Goal: Navigation & Orientation: Find specific page/section

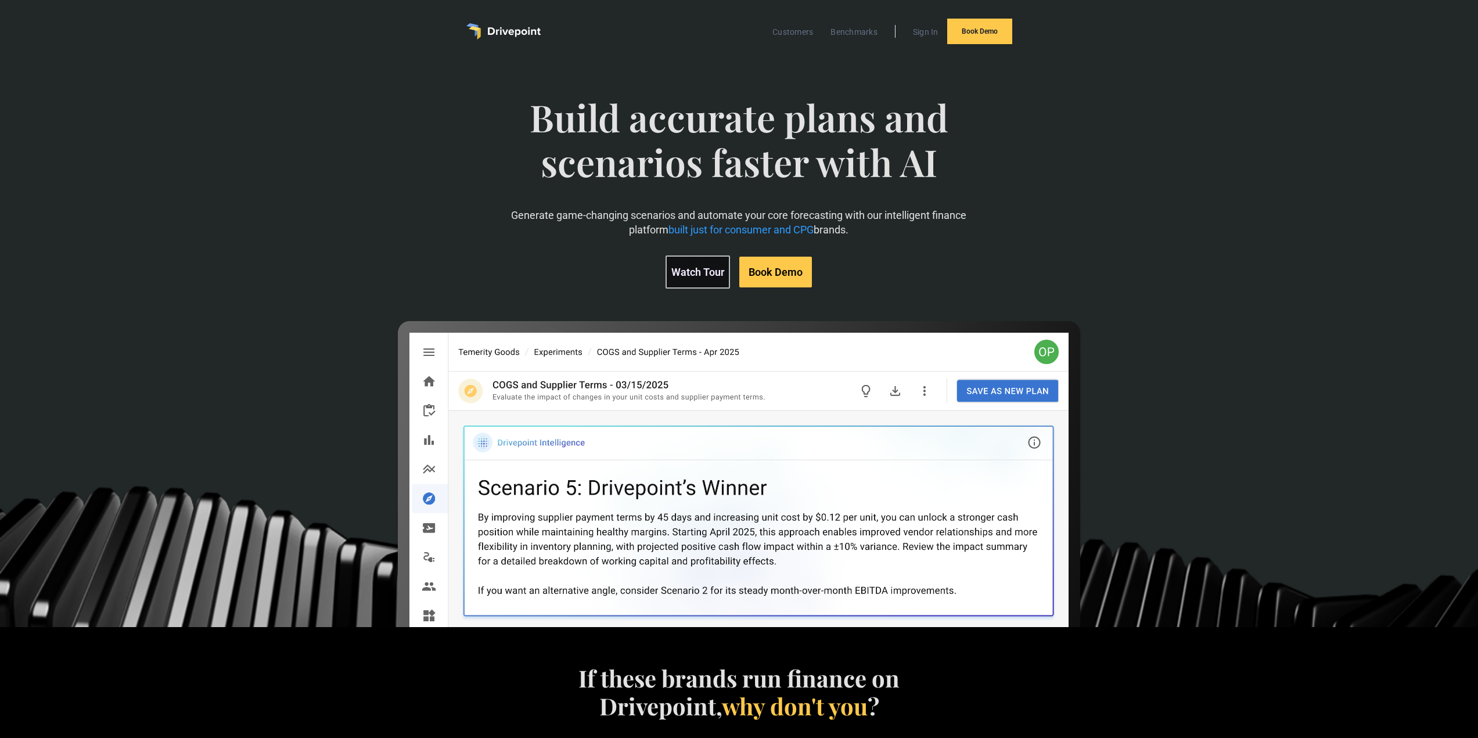
click at [701, 274] on link "Watch Tour" at bounding box center [698, 272] width 64 height 33
click at [796, 34] on link "Customers" at bounding box center [793, 31] width 52 height 15
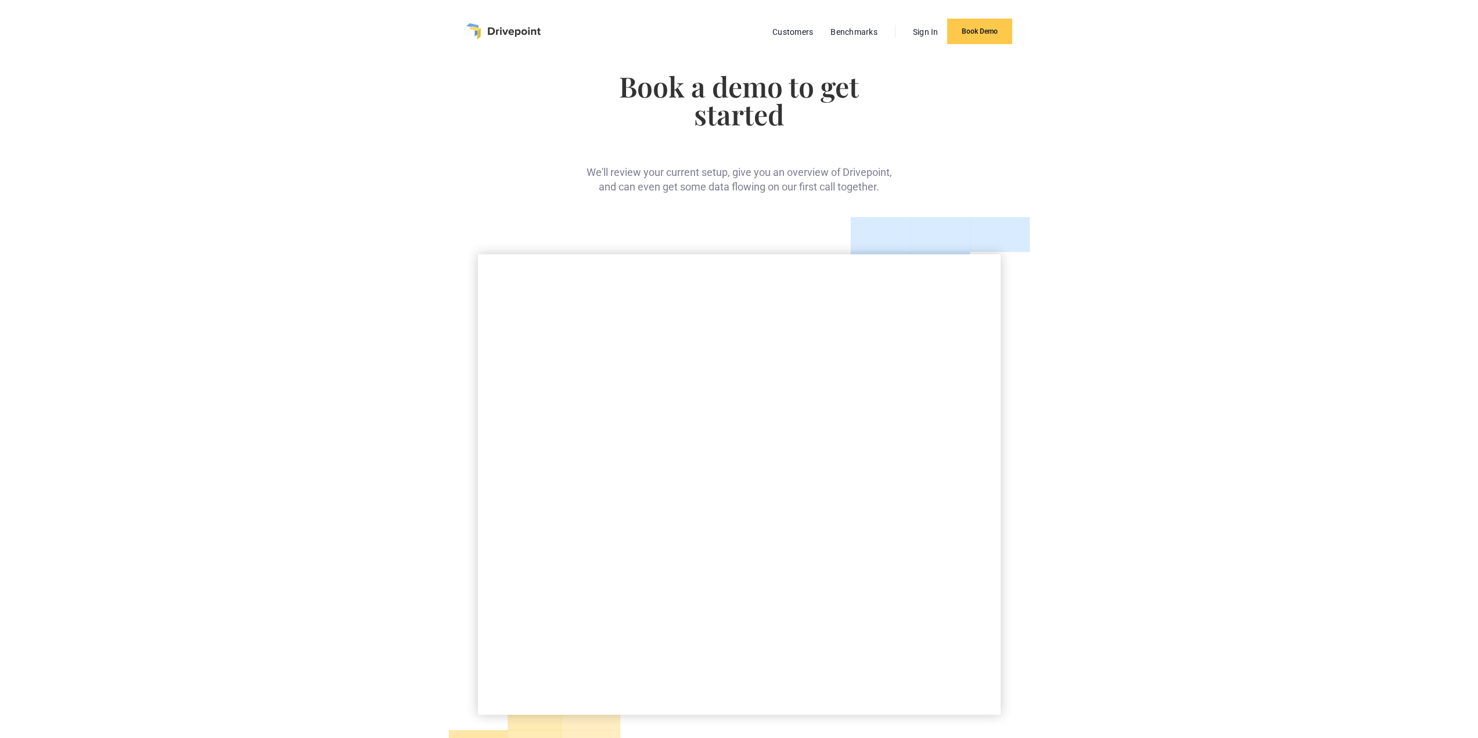
click at [583, 132] on div "Book a demo to get started We'll review your current setup, give you an overvie…" at bounding box center [739, 133] width 312 height 122
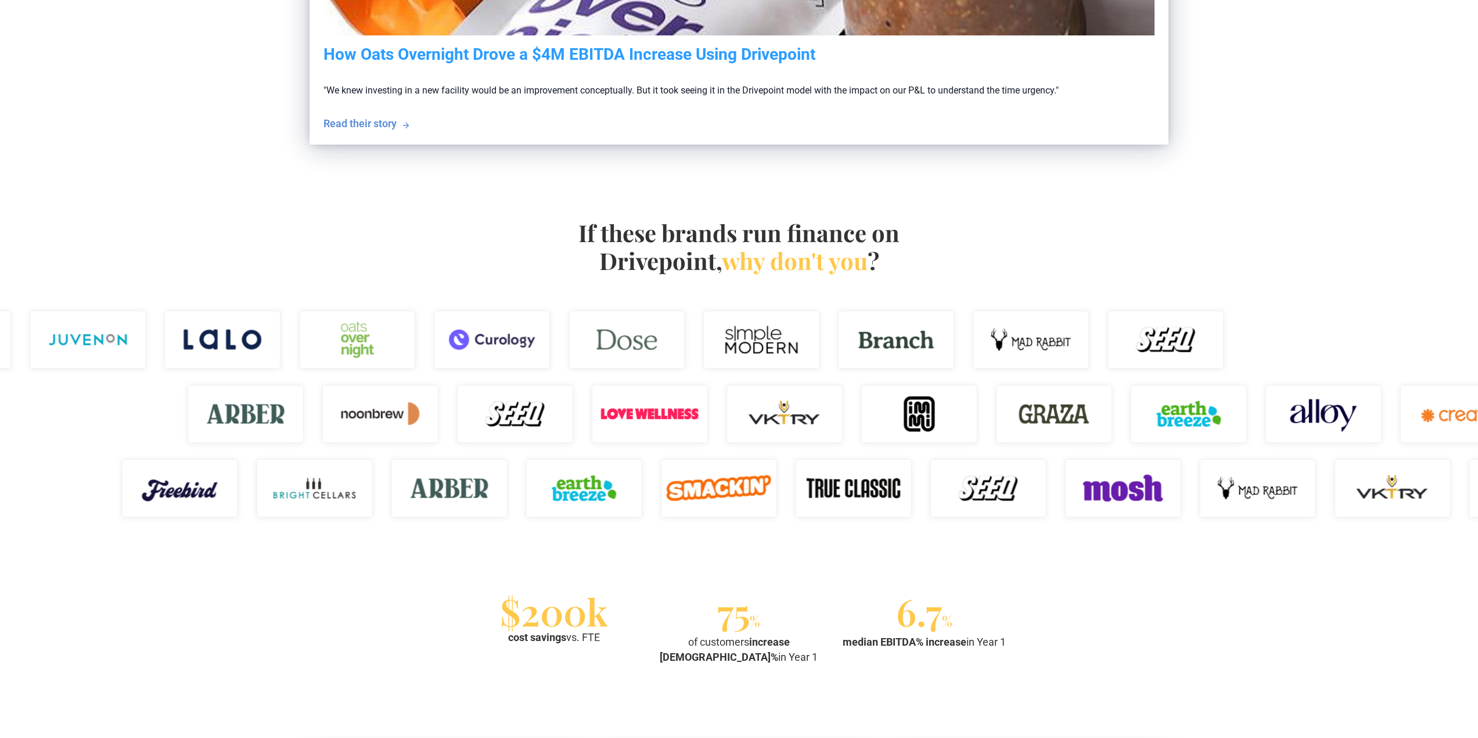
scroll to position [813, 0]
